Goal: Check status

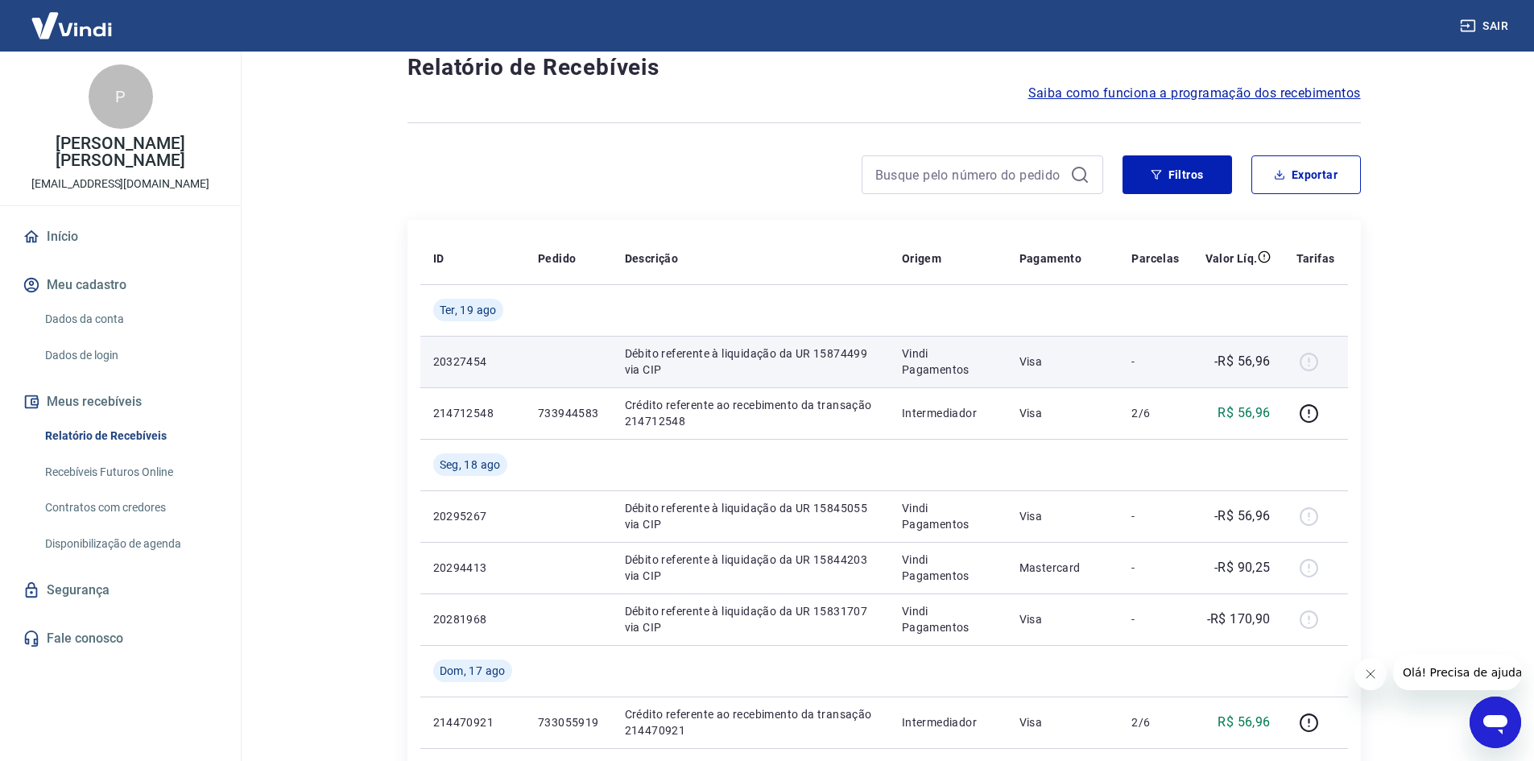
scroll to position [161, 0]
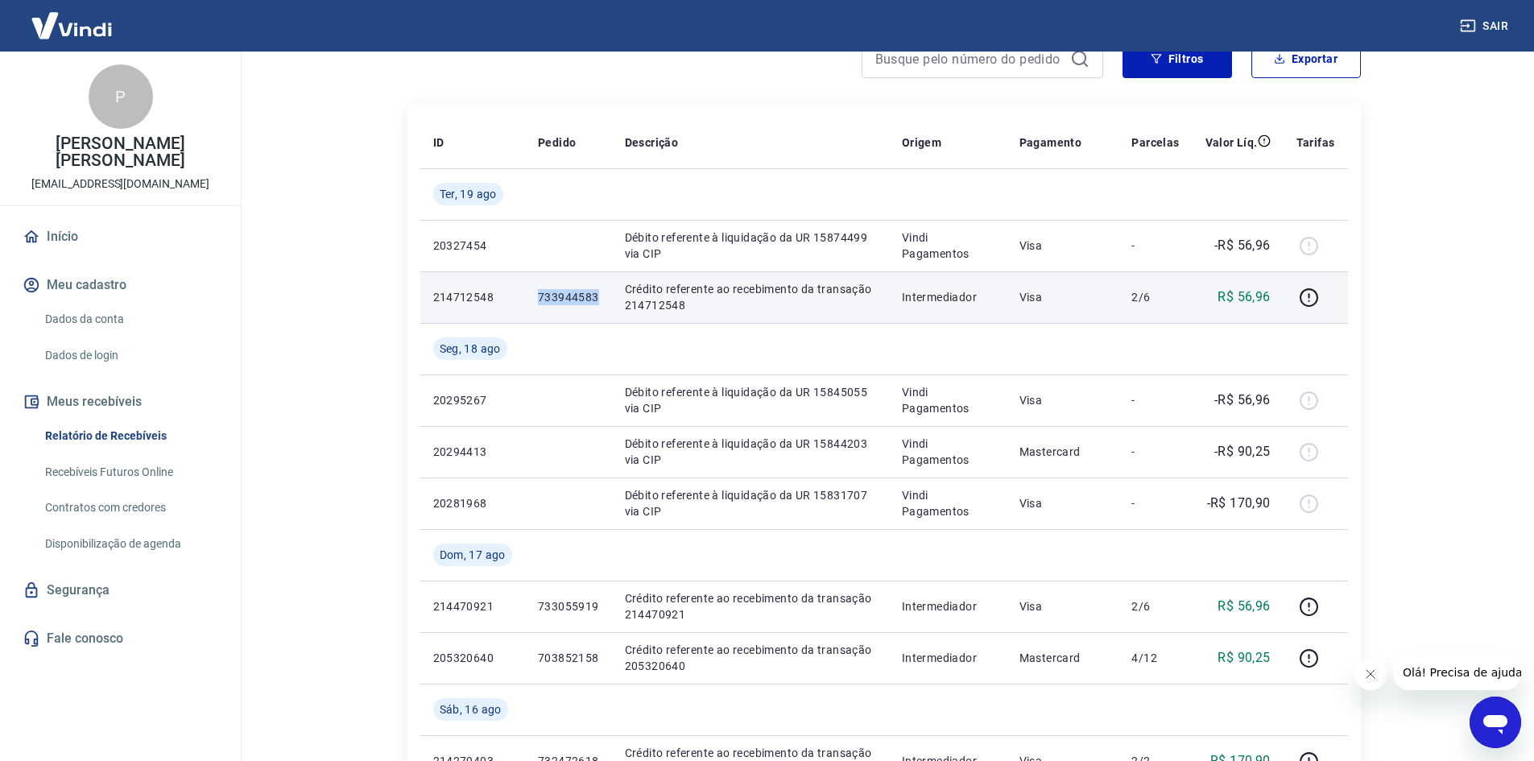
drag, startPoint x: 600, startPoint y: 300, endPoint x: 536, endPoint y: 295, distance: 64.6
click at [534, 284] on td "733944583" at bounding box center [568, 297] width 87 height 52
copy p "733944583"
